Goal: Transaction & Acquisition: Purchase product/service

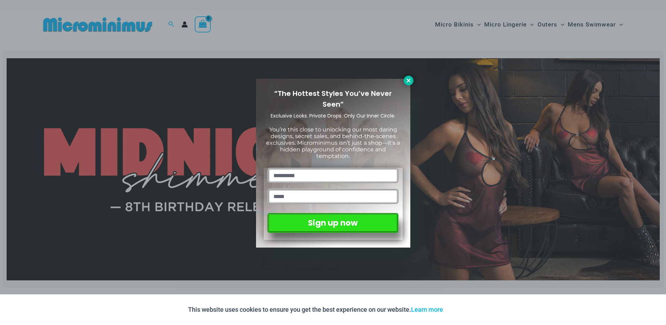
click at [412, 81] on icon at bounding box center [409, 80] width 6 height 6
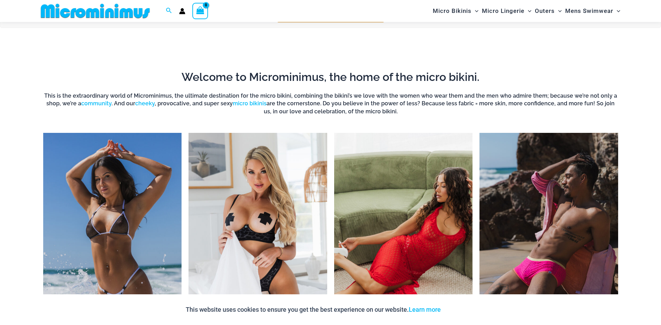
scroll to position [622, 0]
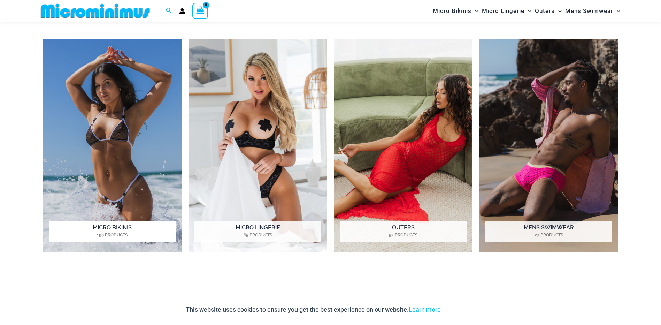
click at [103, 157] on img "Visit product category Micro Bikinis" at bounding box center [112, 145] width 139 height 213
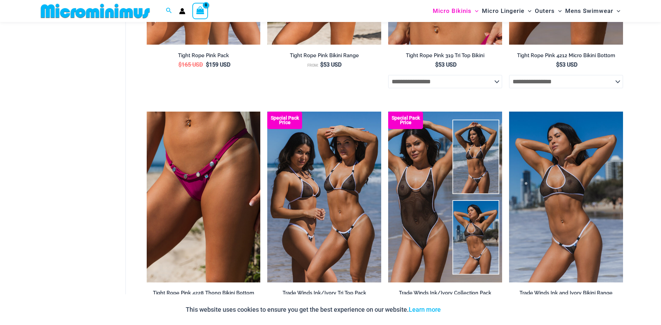
scroll to position [831, 0]
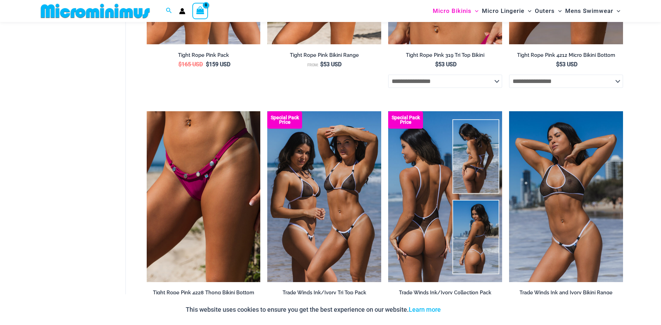
click at [422, 204] on img at bounding box center [445, 196] width 114 height 171
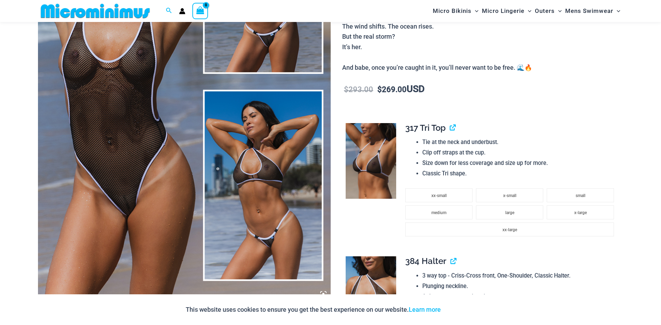
scroll to position [209, 0]
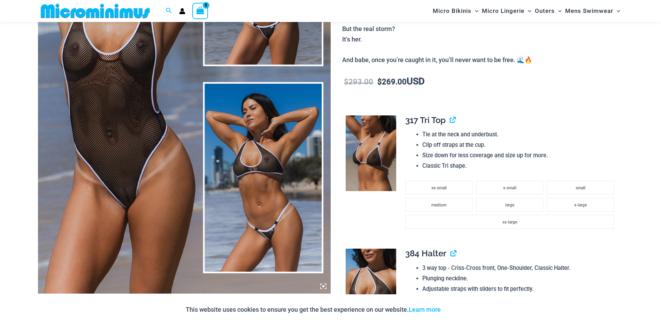
click at [121, 165] on img at bounding box center [184, 73] width 293 height 439
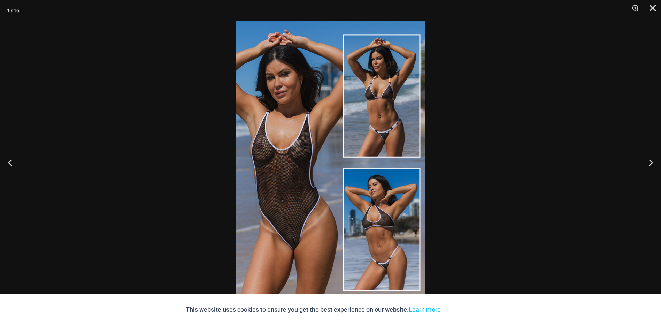
click at [281, 223] on img at bounding box center [330, 162] width 189 height 283
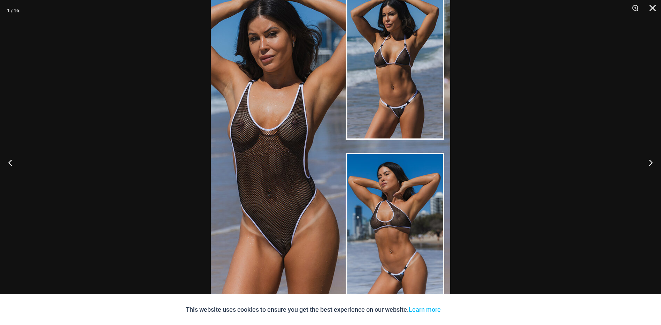
click at [373, 111] on img at bounding box center [330, 146] width 239 height 359
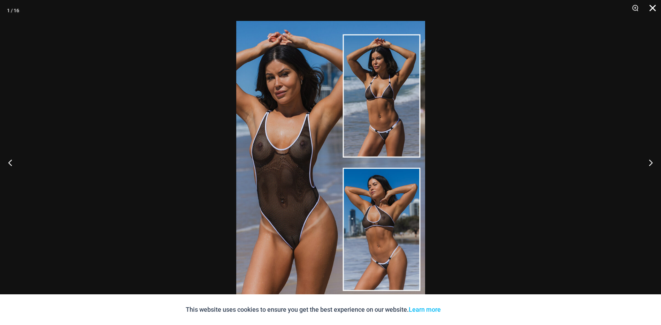
click at [652, 9] on button "Close" at bounding box center [650, 10] width 17 height 21
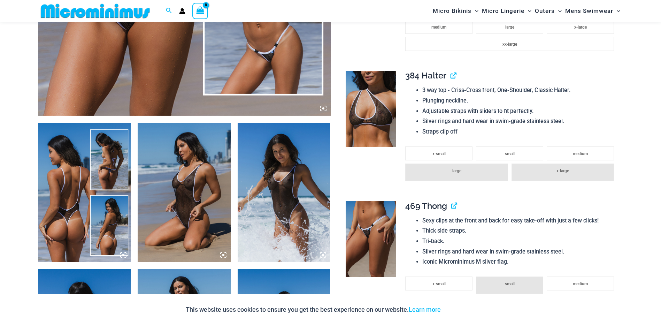
scroll to position [465, 0]
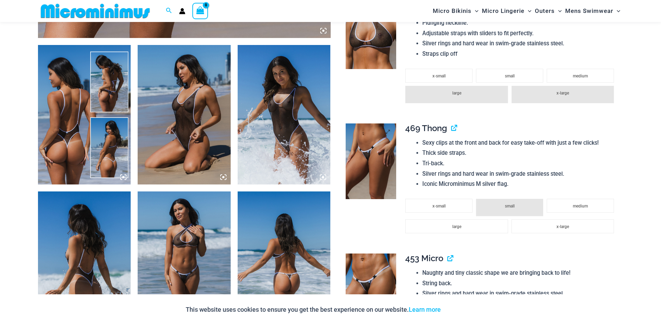
click at [374, 164] on img at bounding box center [371, 161] width 51 height 76
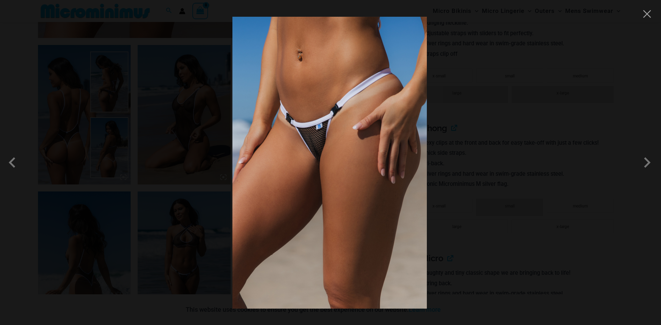
click at [312, 143] on img at bounding box center [329, 163] width 194 height 292
click at [648, 14] on button "Close" at bounding box center [647, 14] width 10 height 10
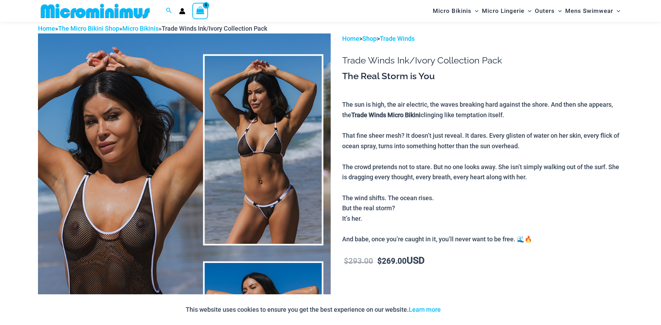
scroll to position [0, 0]
